Goal: Task Accomplishment & Management: Manage account settings

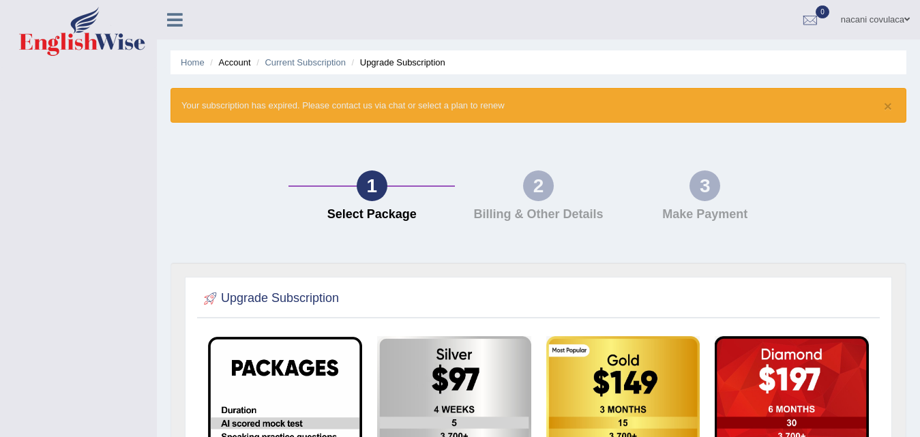
click at [175, 25] on icon at bounding box center [175, 20] width 16 height 18
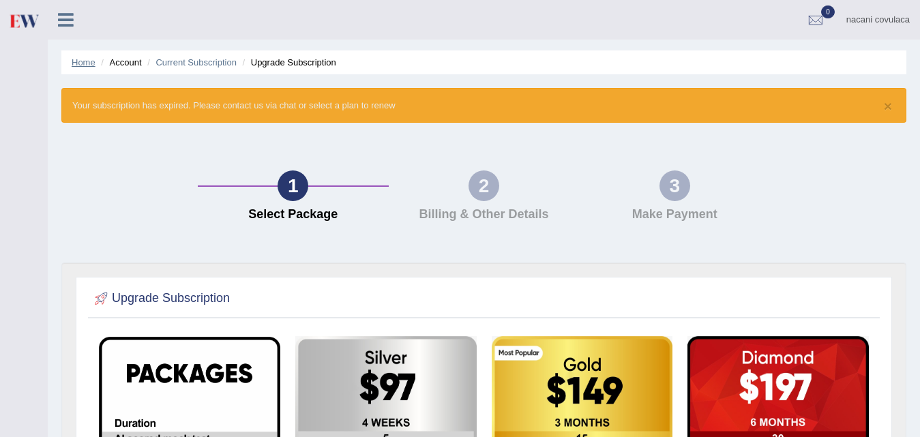
click at [91, 59] on link "Home" at bounding box center [84, 62] width 24 height 10
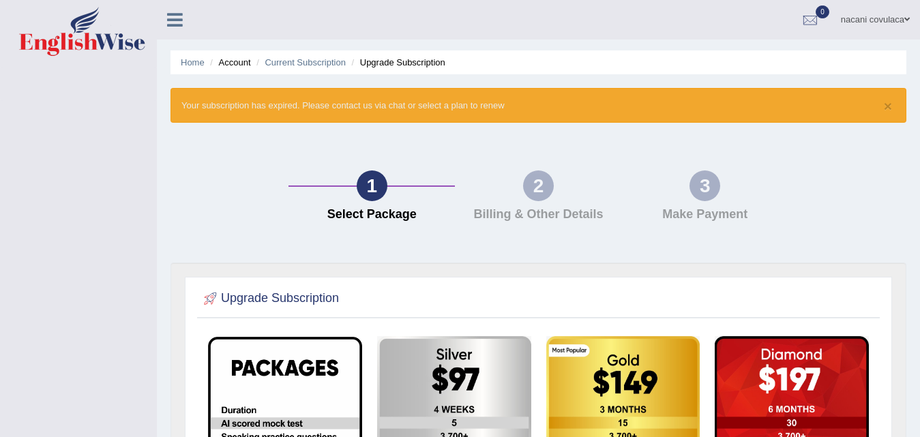
click at [164, 21] on link at bounding box center [175, 18] width 36 height 20
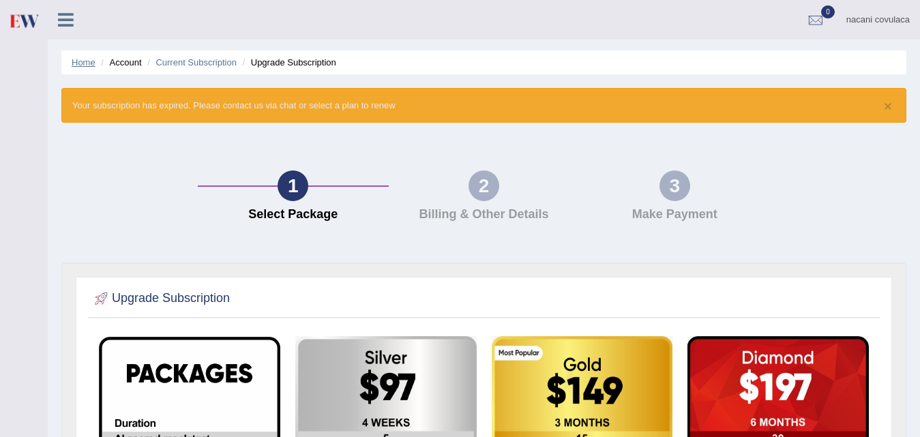
click at [94, 66] on link "Home" at bounding box center [84, 62] width 24 height 10
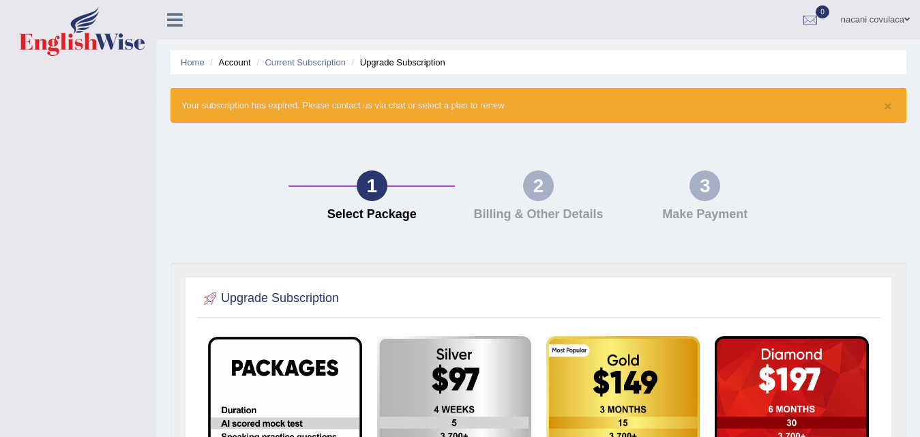
click at [172, 23] on icon at bounding box center [175, 20] width 16 height 18
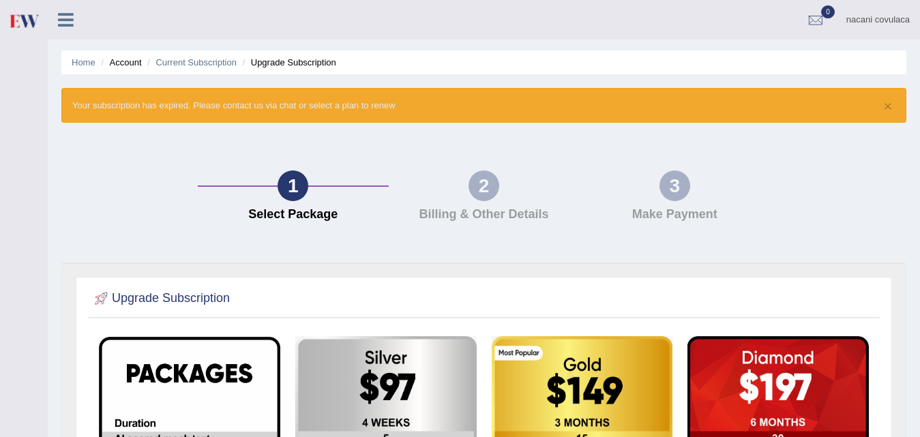
click at [487, 189] on div "2" at bounding box center [484, 186] width 31 height 31
click at [889, 104] on button "×" at bounding box center [888, 106] width 8 height 14
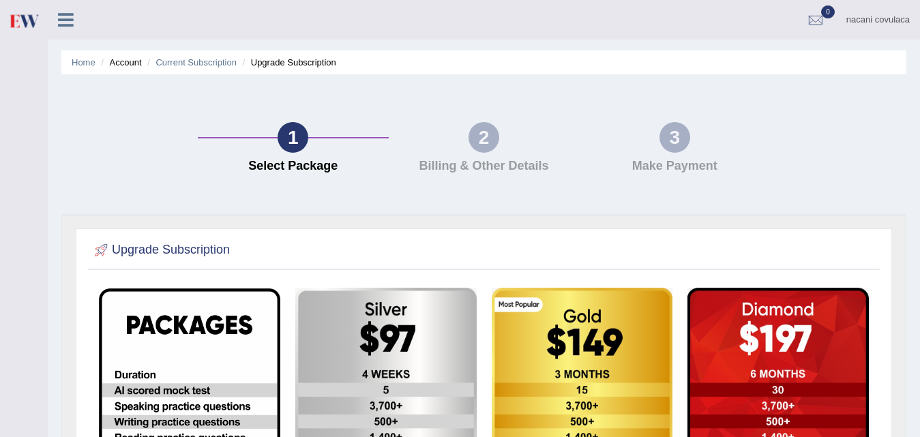
click at [374, 54] on ul "Home Account Current Subscription Upgrade Subscription" at bounding box center [483, 62] width 845 height 24
click at [364, 61] on ul "Home Account Current Subscription Upgrade Subscription" at bounding box center [483, 62] width 845 height 24
click at [344, 61] on ul "Home Account Current Subscription Upgrade Subscription" at bounding box center [483, 62] width 845 height 24
click at [336, 65] on li "Upgrade Subscription" at bounding box center [287, 62] width 97 height 13
click at [328, 65] on li "Upgrade Subscription" at bounding box center [287, 62] width 97 height 13
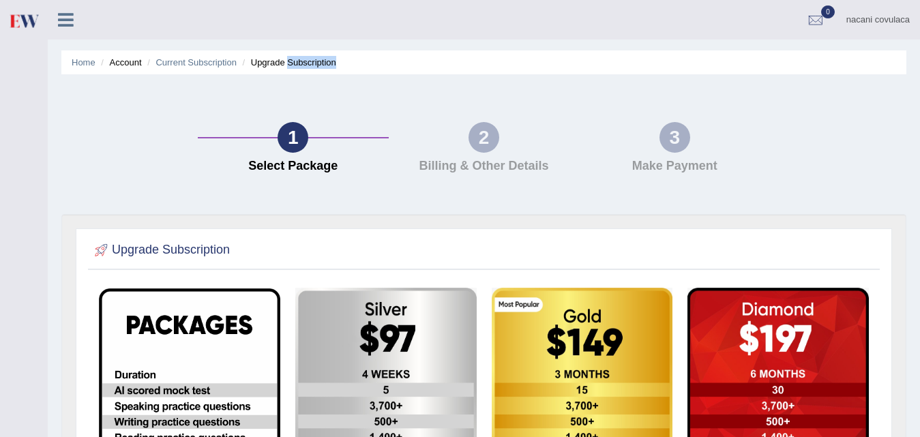
click at [329, 65] on li "Upgrade Subscription" at bounding box center [287, 62] width 97 height 13
